Goal: Task Accomplishment & Management: Use online tool/utility

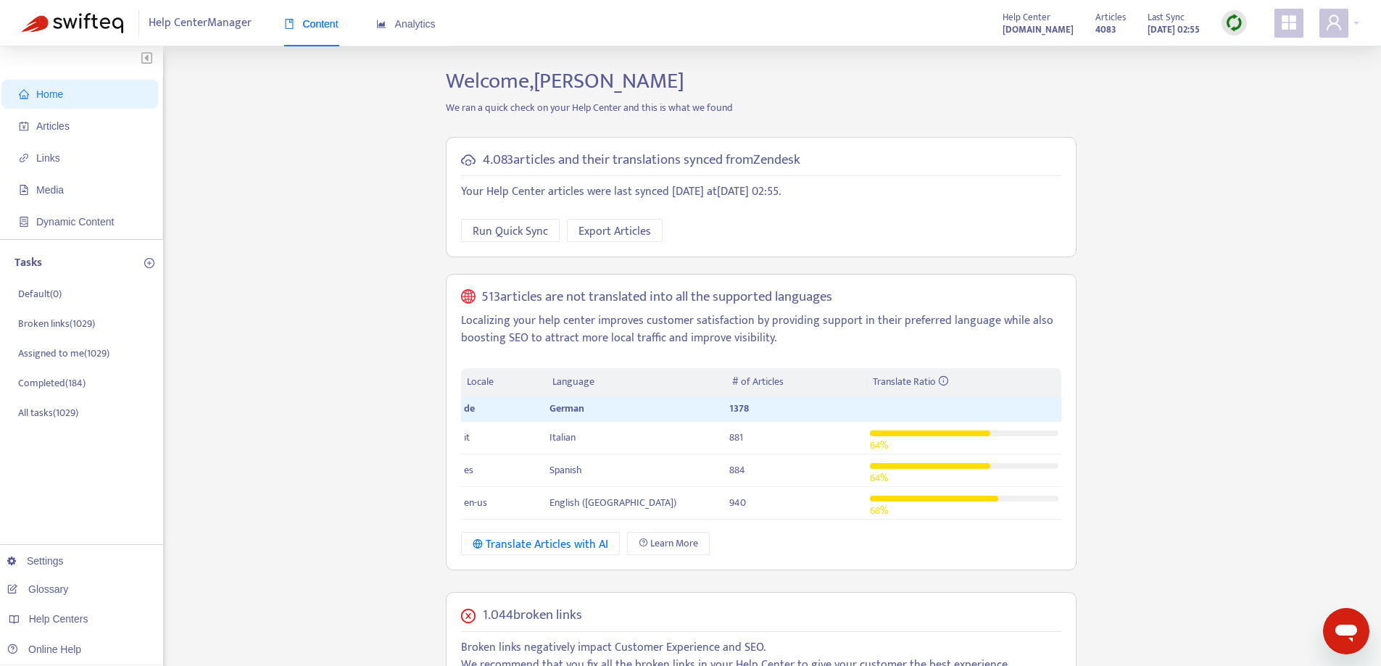
click at [1220, 28] on div "Articles 4083 Last Sync [DATE] 02:55" at bounding box center [1170, 23] width 173 height 29
click at [1235, 23] on img at bounding box center [1234, 23] width 18 height 18
click at [1239, 55] on link "Quick Sync" at bounding box center [1264, 52] width 62 height 17
click at [80, 128] on span "Articles" at bounding box center [83, 126] width 128 height 29
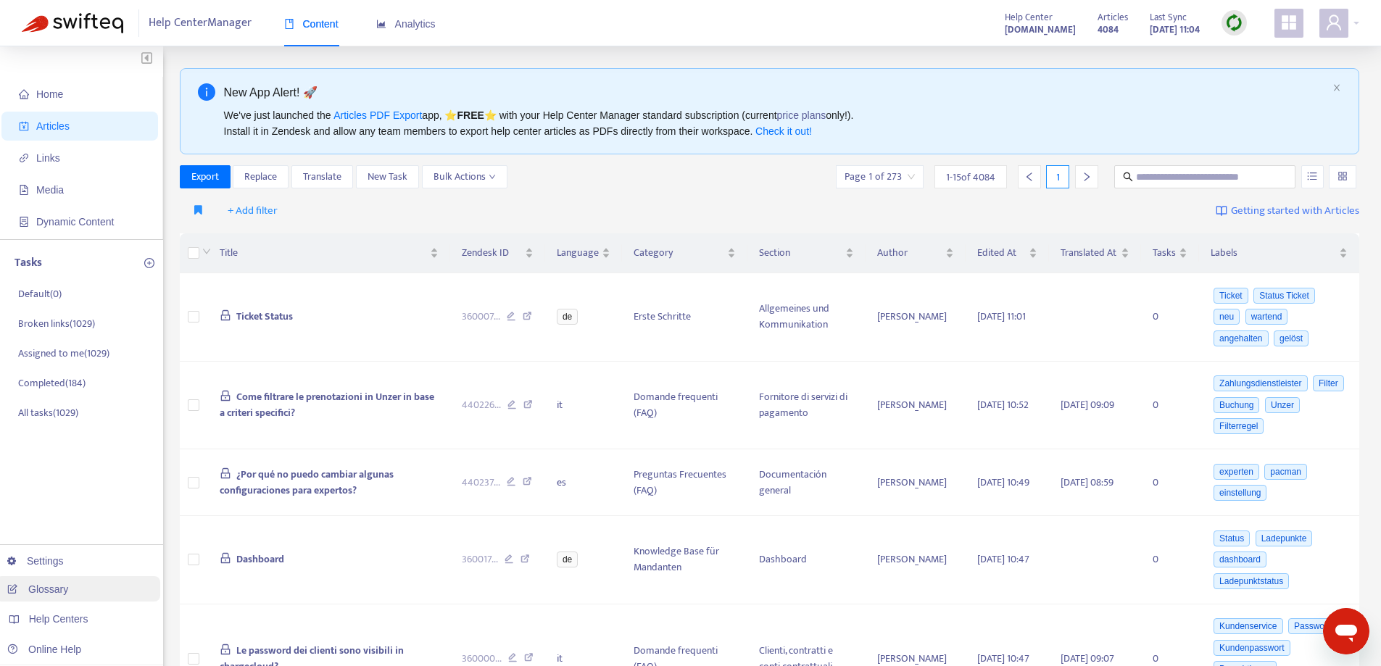
click at [68, 584] on link "Glossary" at bounding box center [37, 589] width 61 height 12
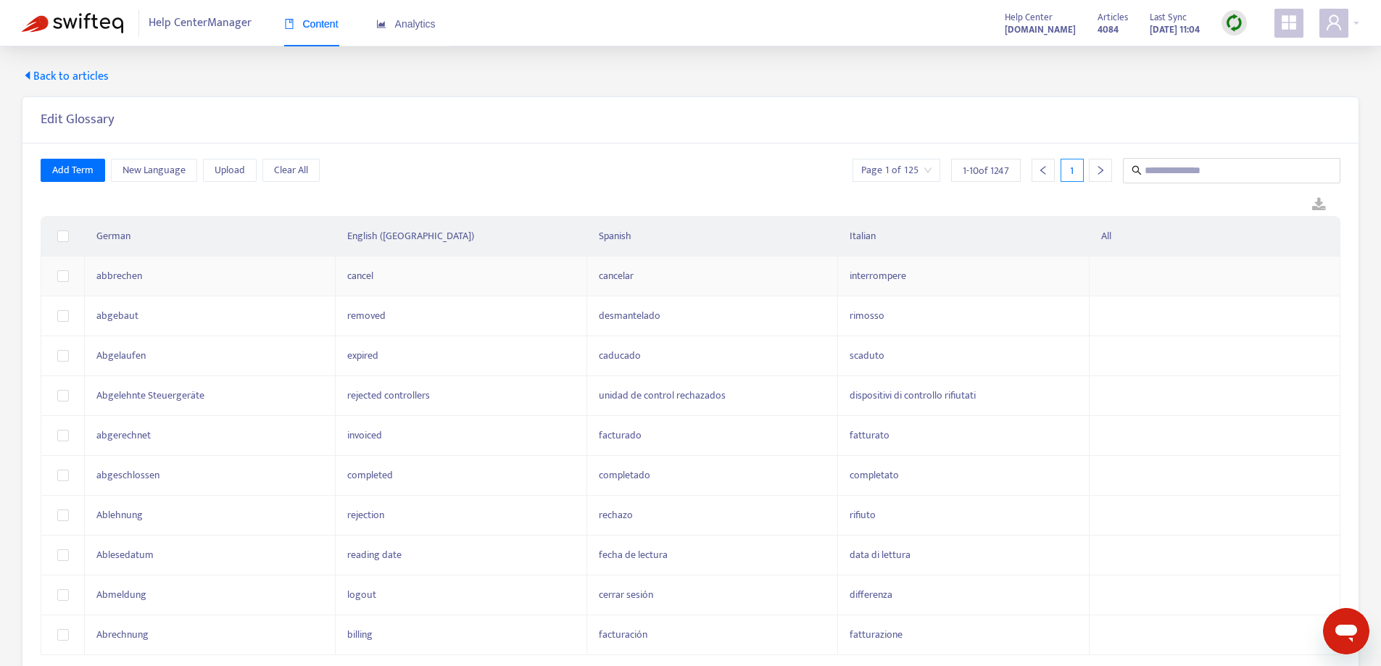
click at [1118, 262] on td at bounding box center [1214, 277] width 251 height 40
click at [225, 169] on span "Upload" at bounding box center [230, 170] width 30 height 16
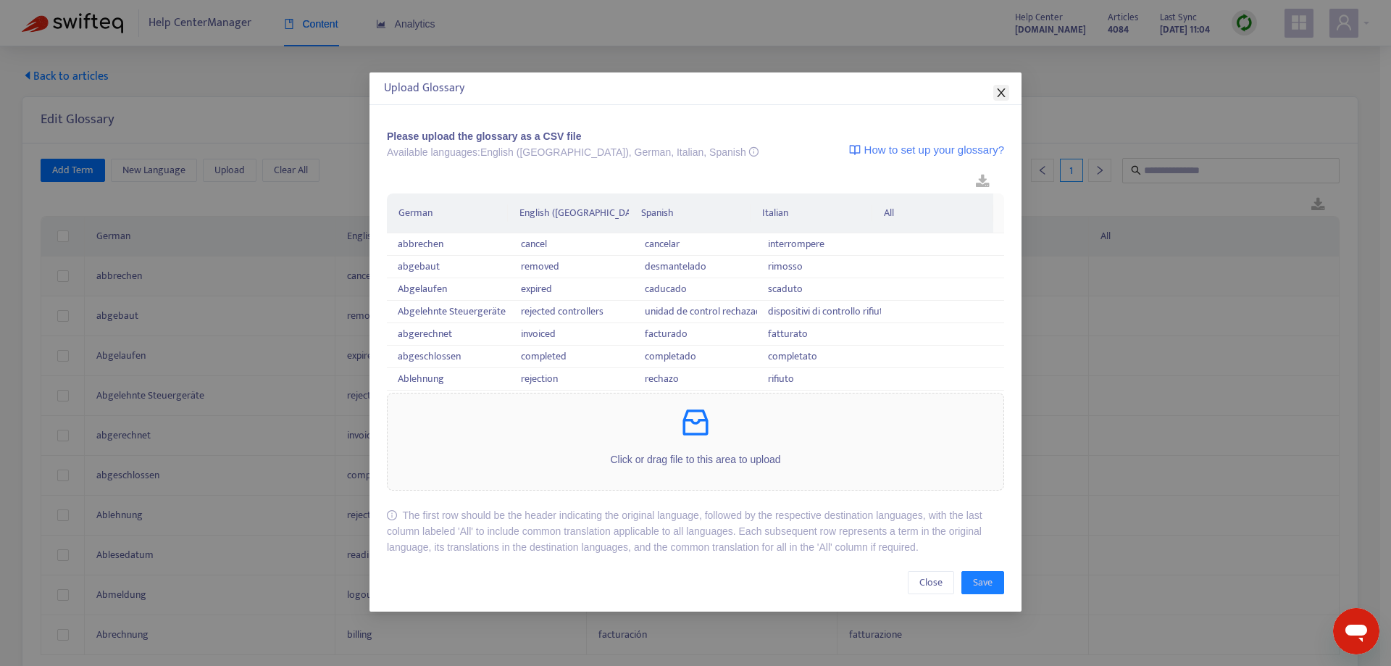
click at [1008, 94] on span "Close" at bounding box center [1002, 93] width 16 height 12
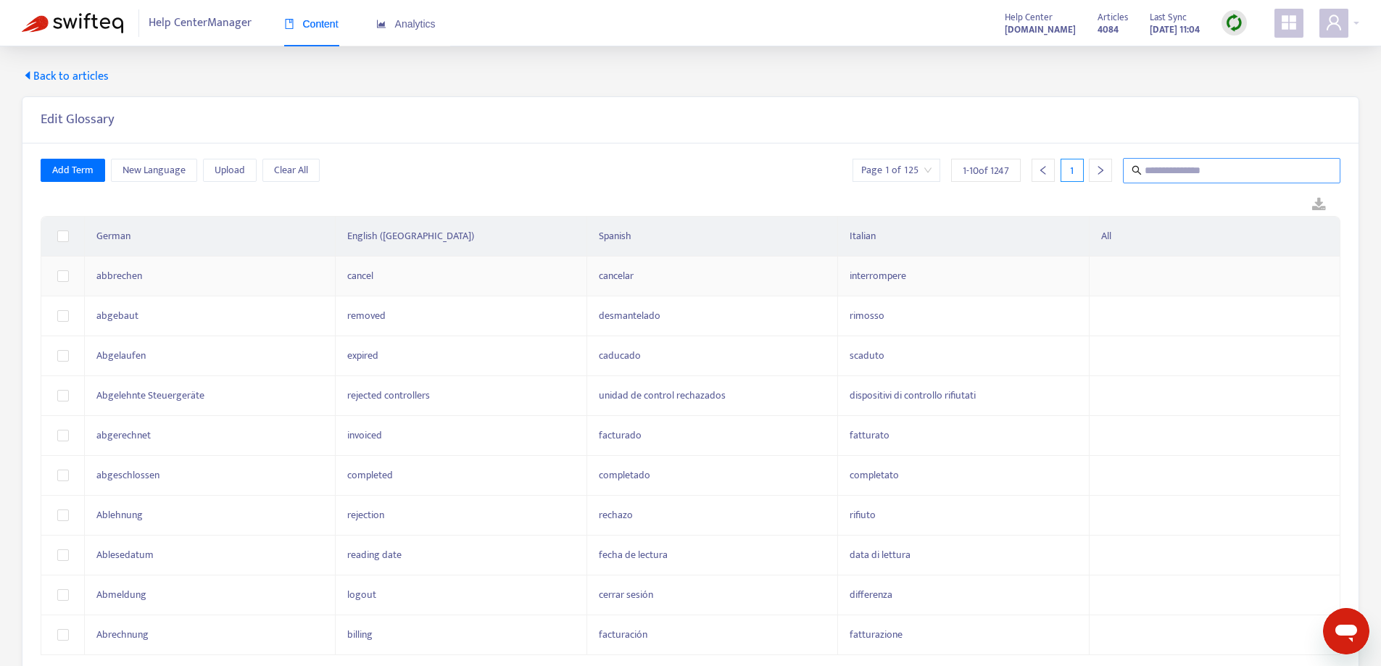
click at [1157, 174] on input "text" at bounding box center [1231, 171] width 175 height 18
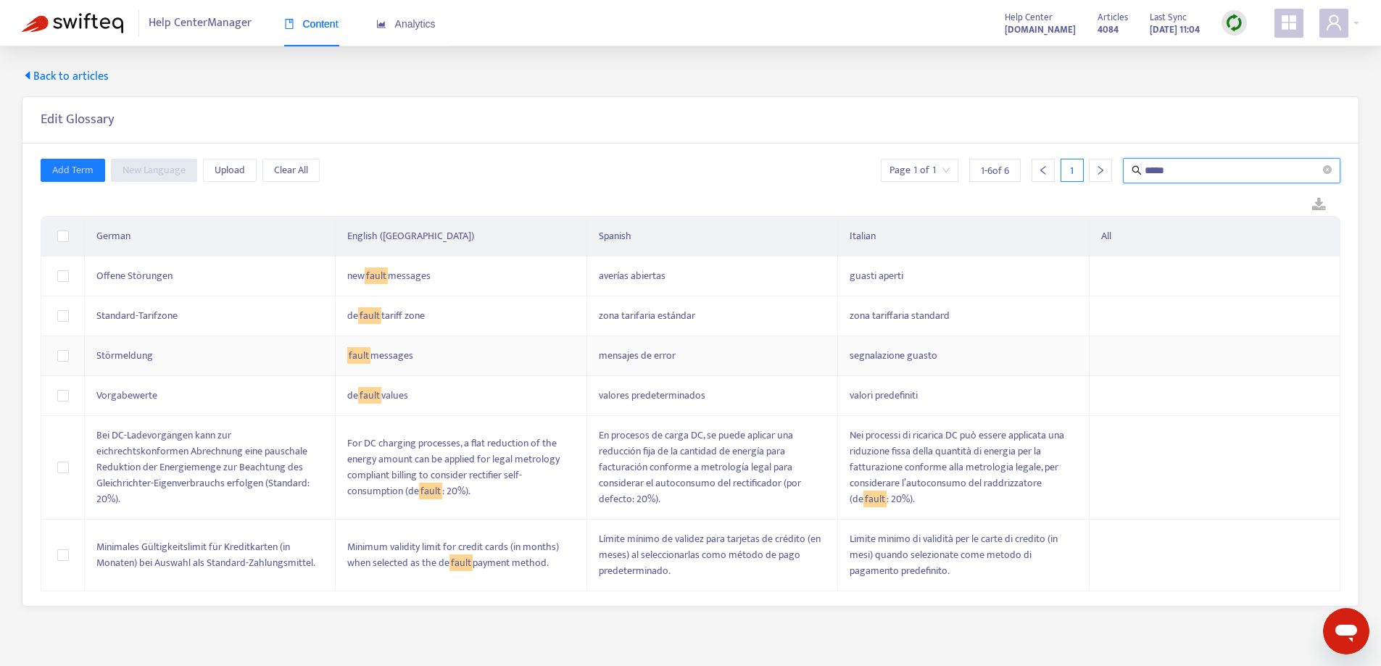
type input "*****"
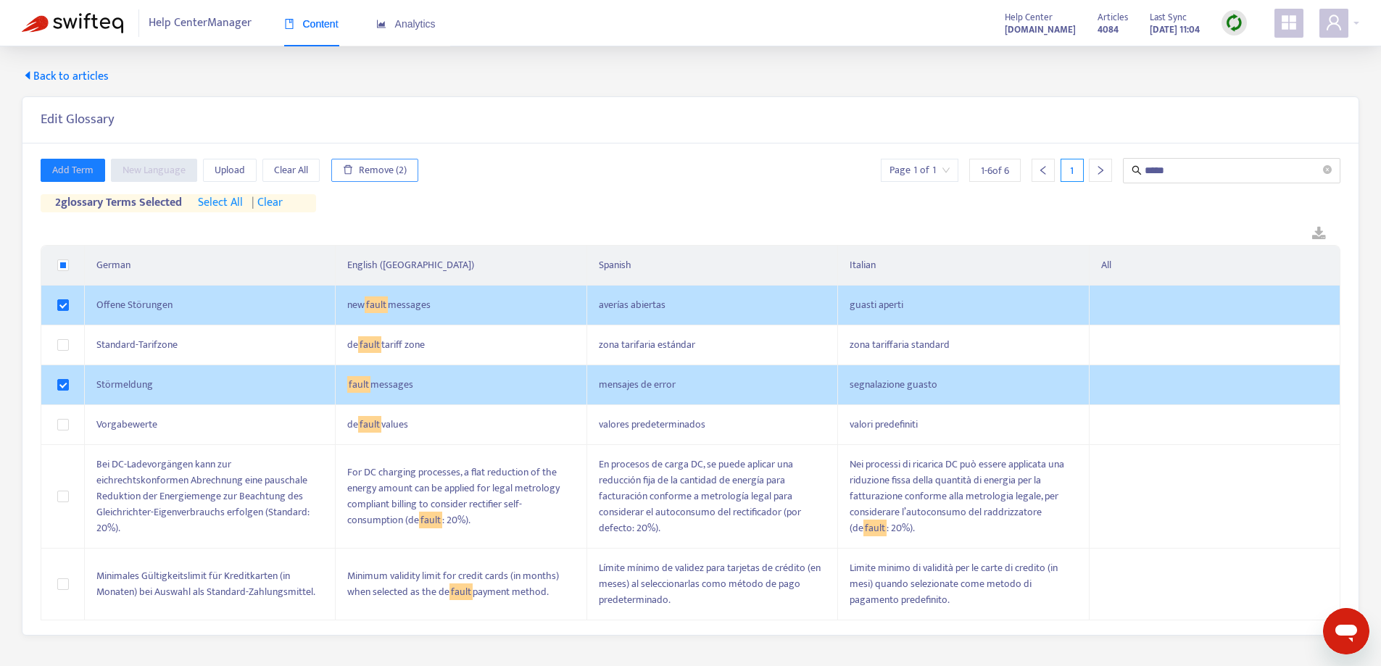
click at [408, 172] on button "Remove (2)" at bounding box center [374, 170] width 87 height 23
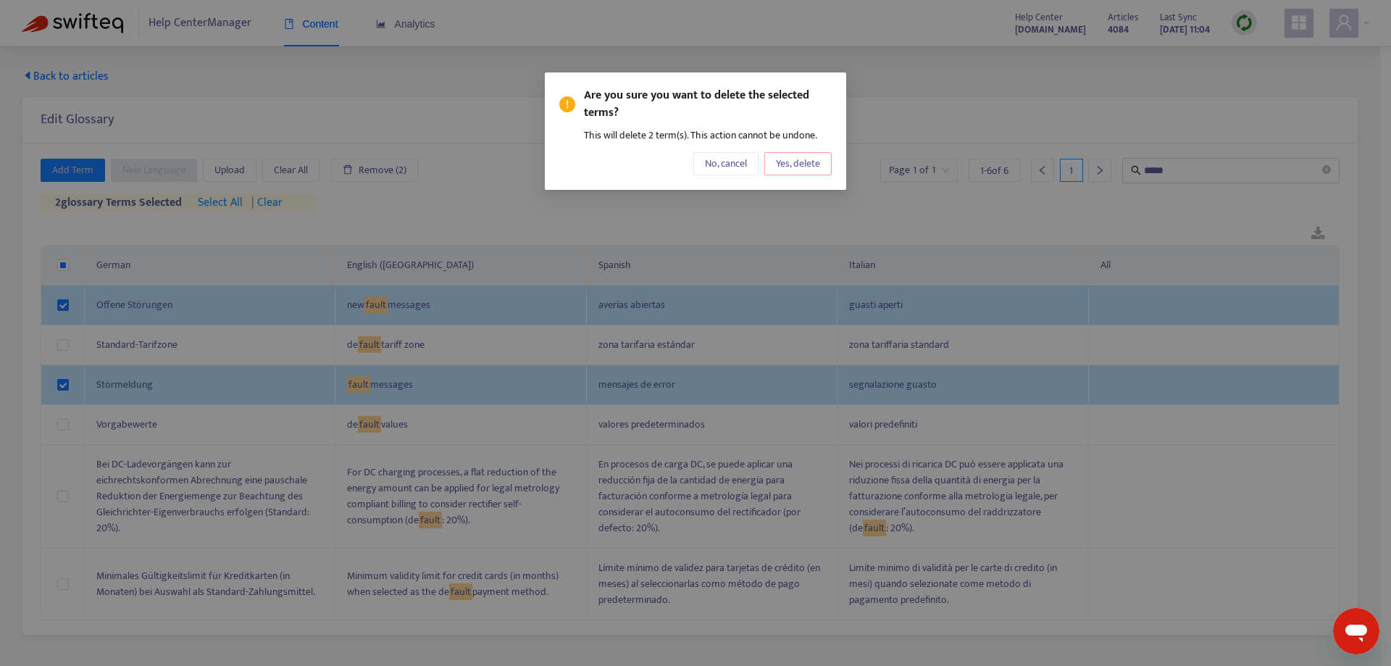
click at [808, 165] on span "Yes, delete" at bounding box center [798, 164] width 44 height 16
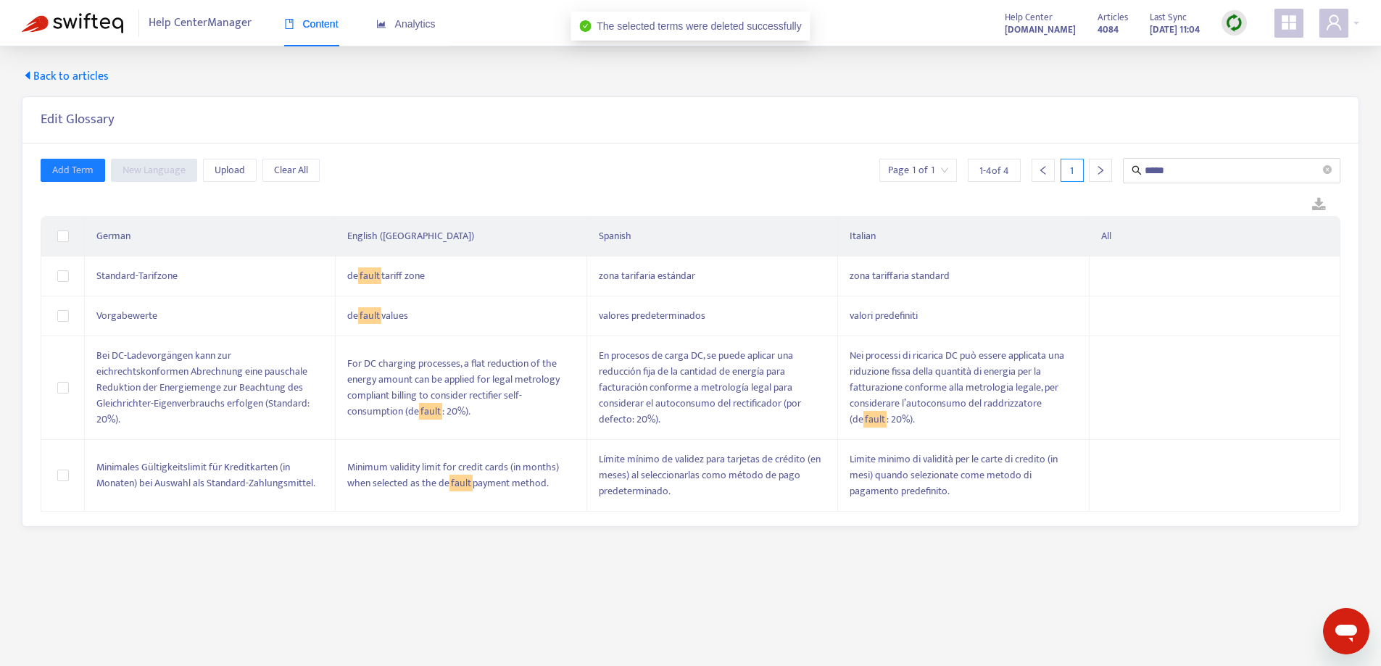
click at [88, 20] on img at bounding box center [72, 23] width 101 height 20
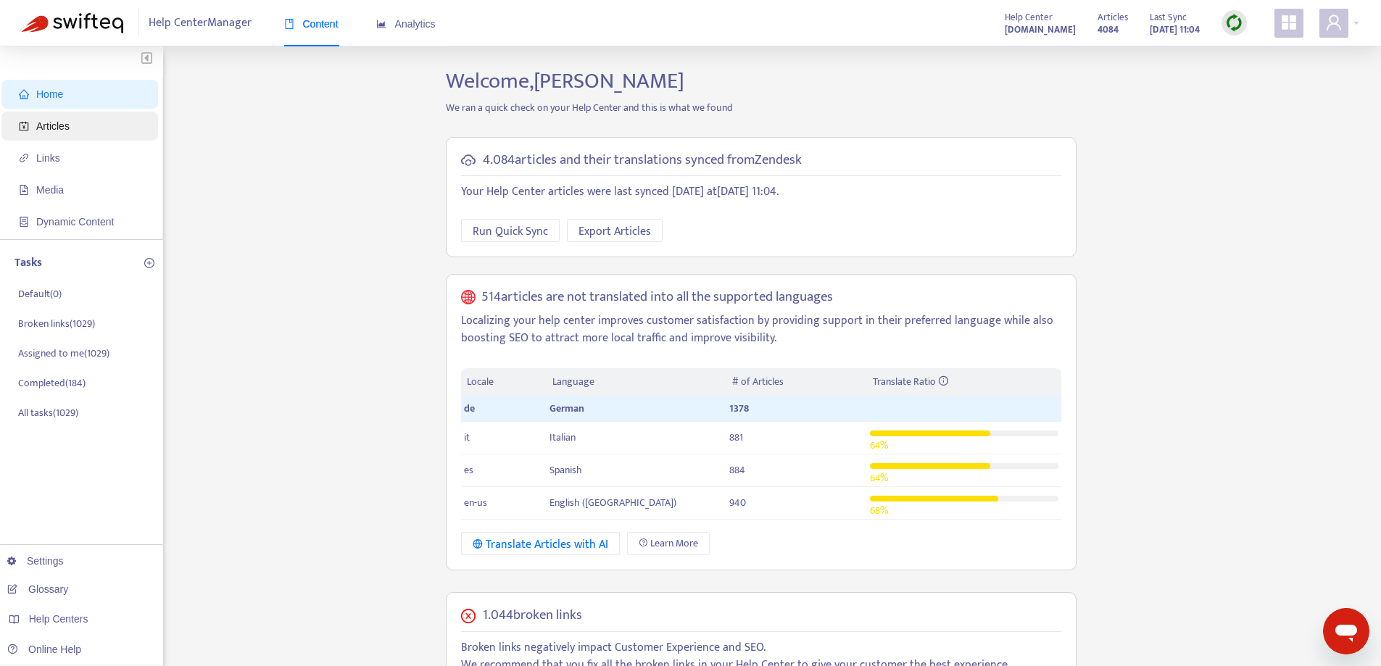
click at [127, 125] on span "Articles" at bounding box center [83, 126] width 128 height 29
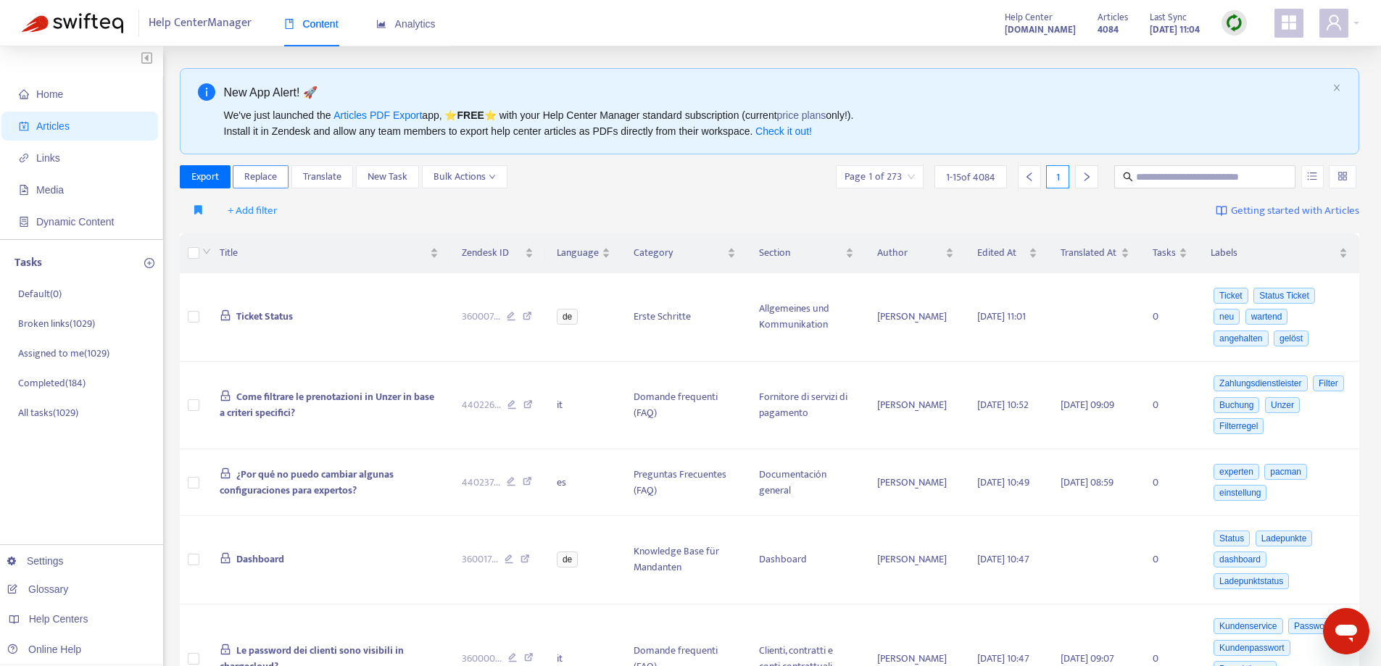
click at [269, 176] on span "Replace" at bounding box center [260, 177] width 33 height 16
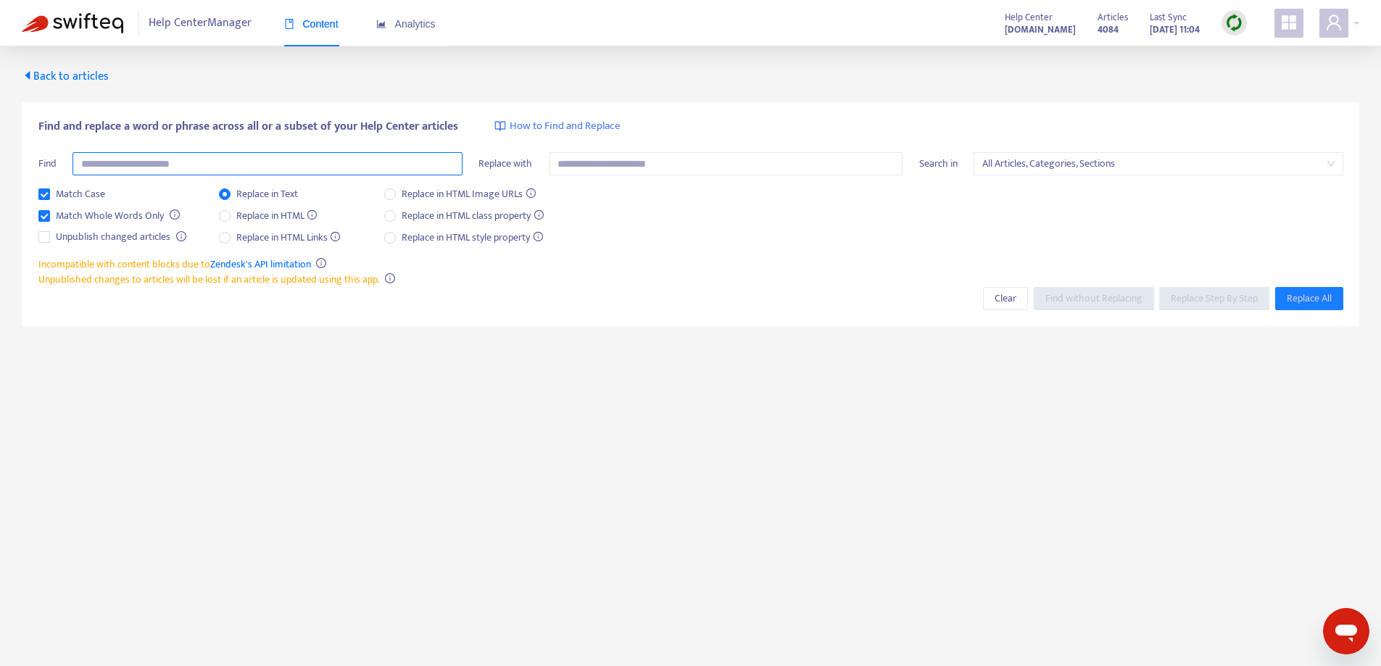
click at [293, 163] on input "text" at bounding box center [267, 163] width 390 height 23
type input "**********"
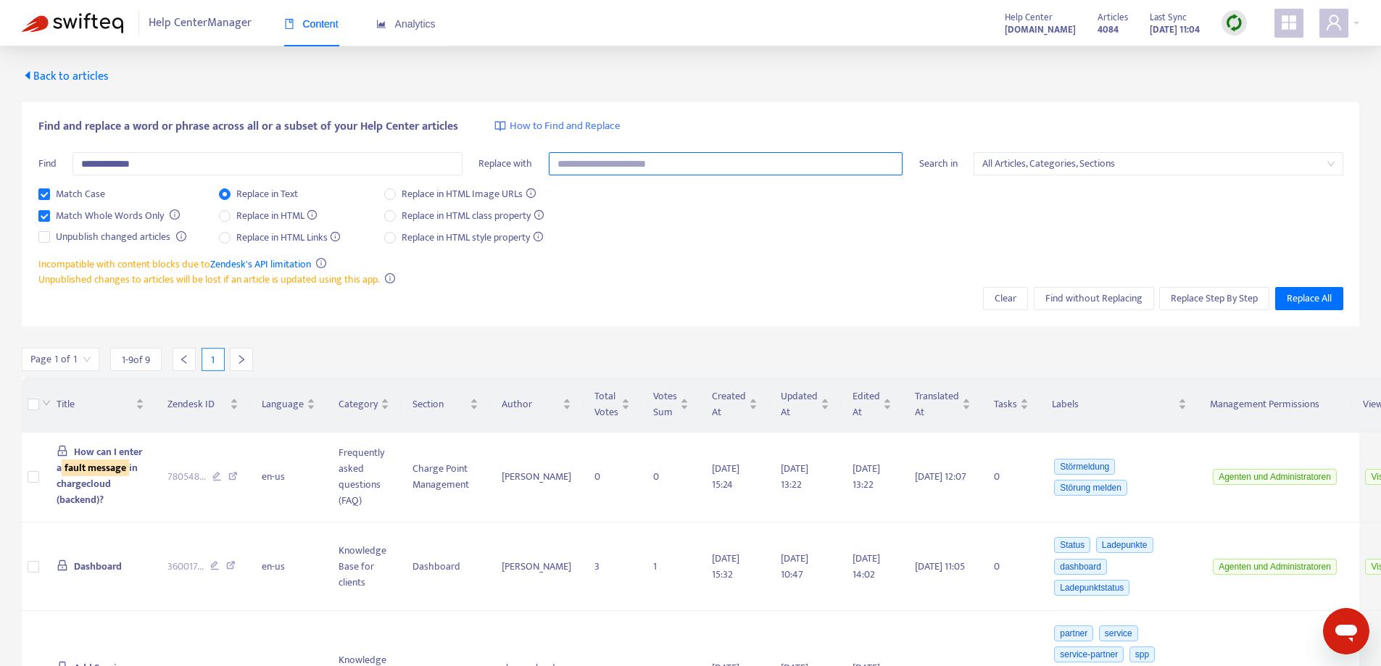
click at [636, 157] on input "text" at bounding box center [726, 163] width 354 height 23
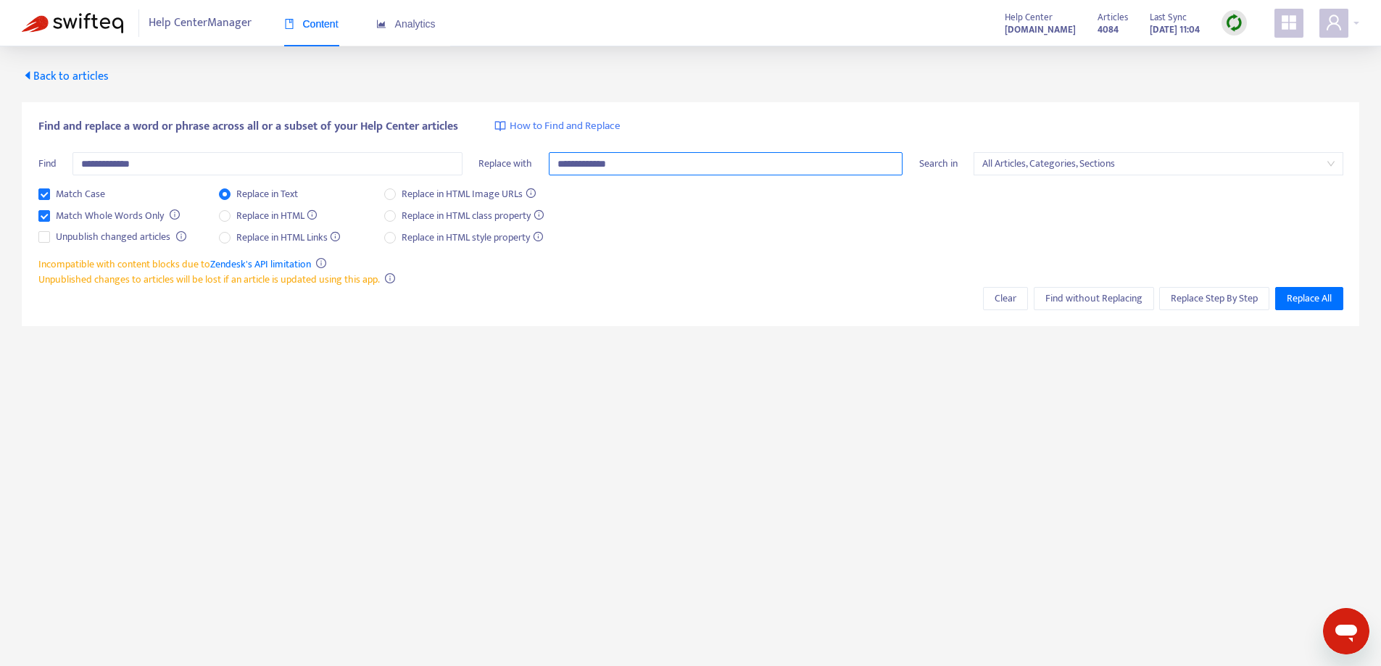
type input "**********"
click at [1296, 296] on span "Replace All" at bounding box center [1308, 299] width 45 height 16
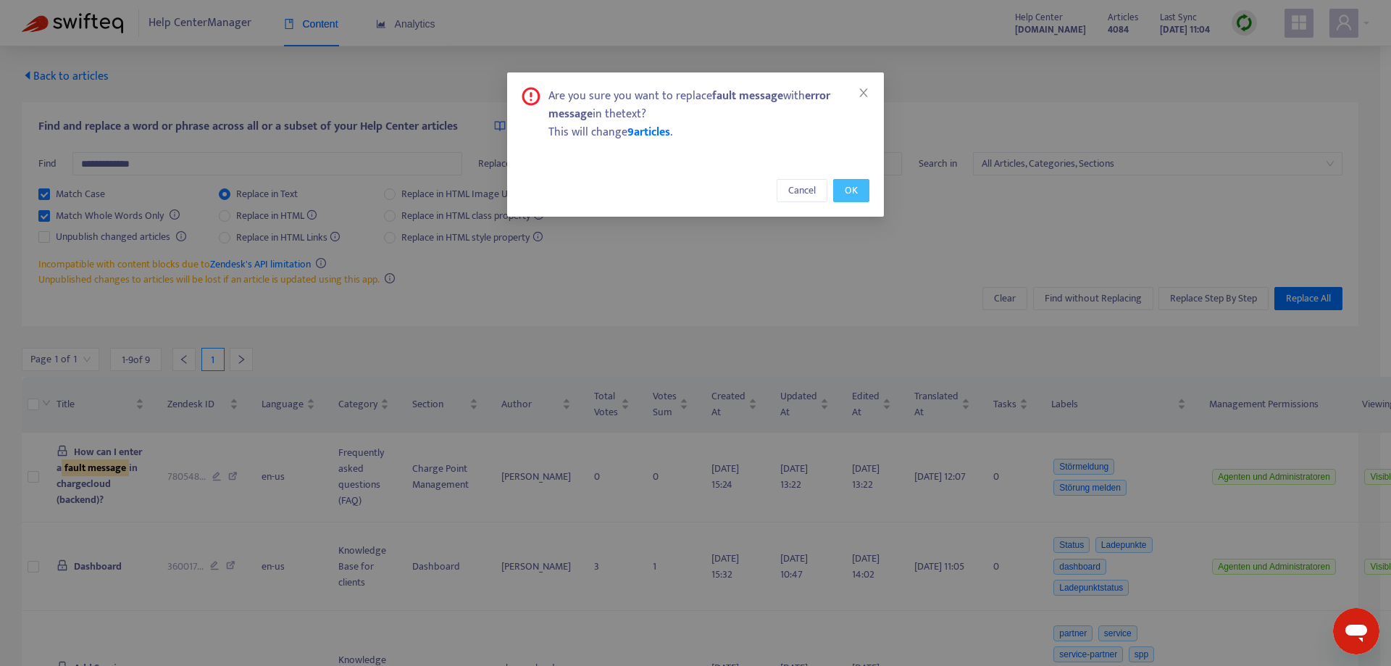
click at [854, 190] on span "OK" at bounding box center [851, 191] width 13 height 16
